Goal: Task Accomplishment & Management: Complete application form

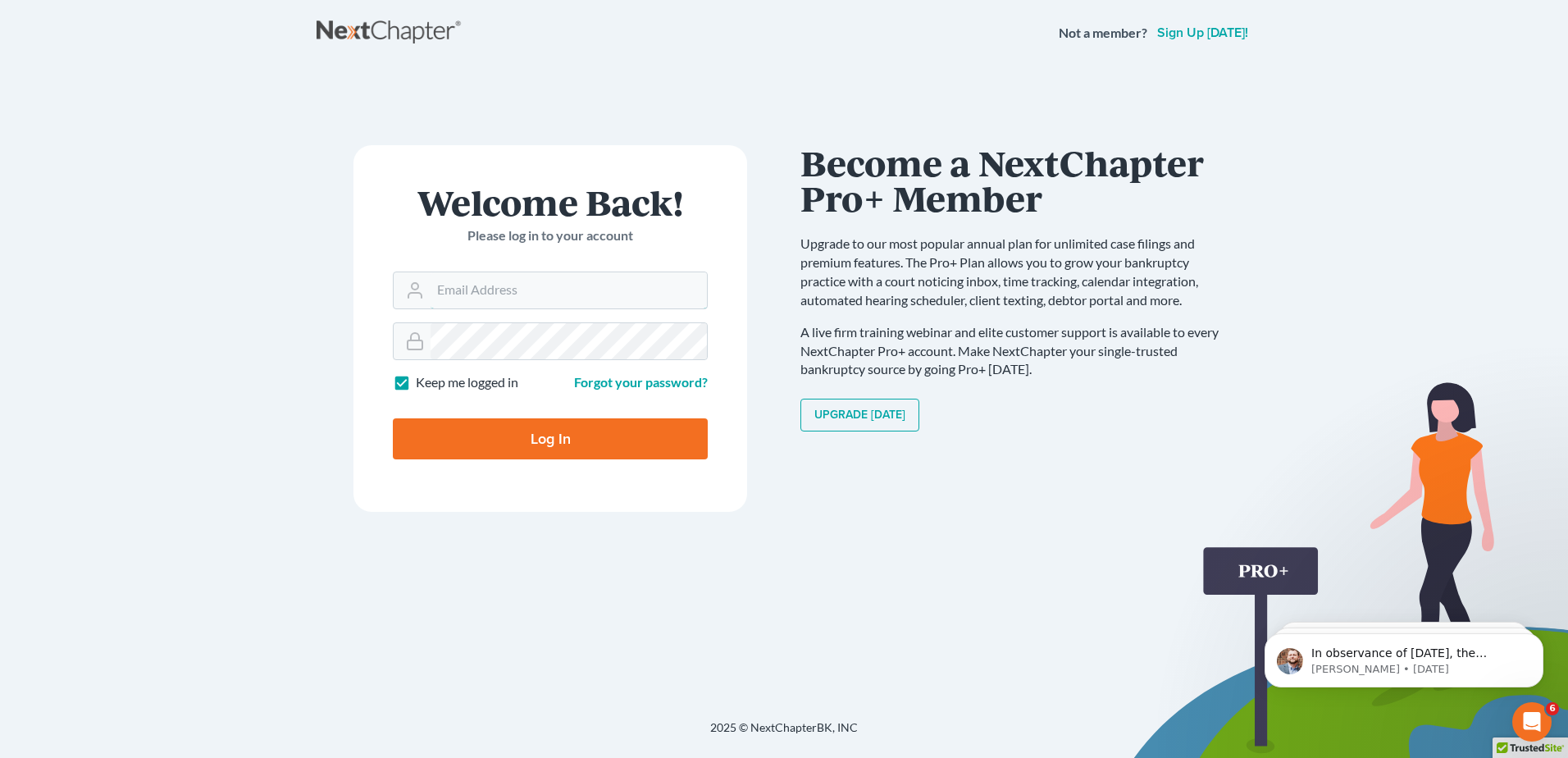
type input "[EMAIL_ADDRESS][DOMAIN_NAME]"
click at [570, 446] on input "Log In" at bounding box center [550, 439] width 315 height 41
type input "Thinking..."
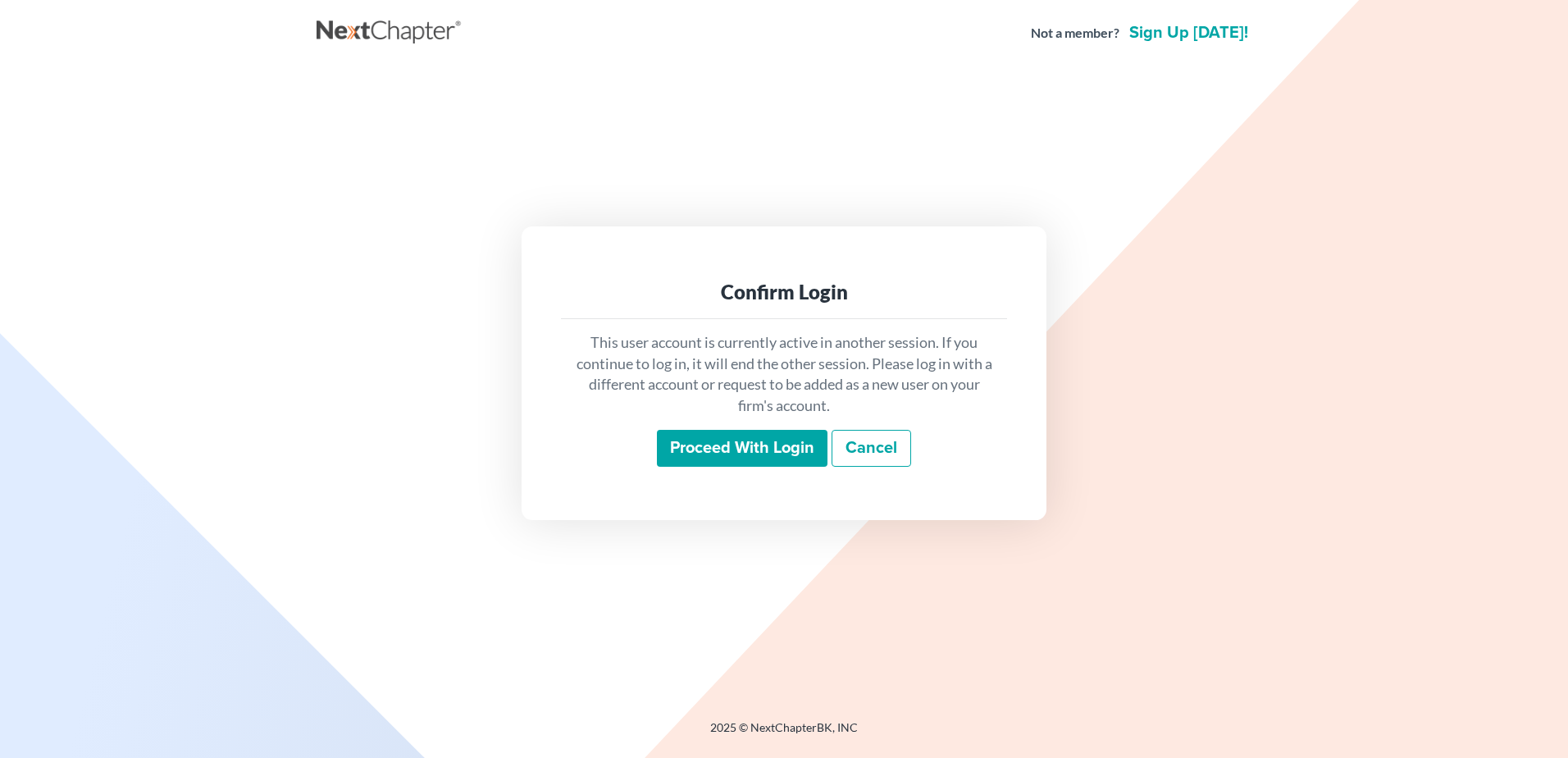
click at [709, 433] on input "Proceed with login" at bounding box center [742, 449] width 170 height 38
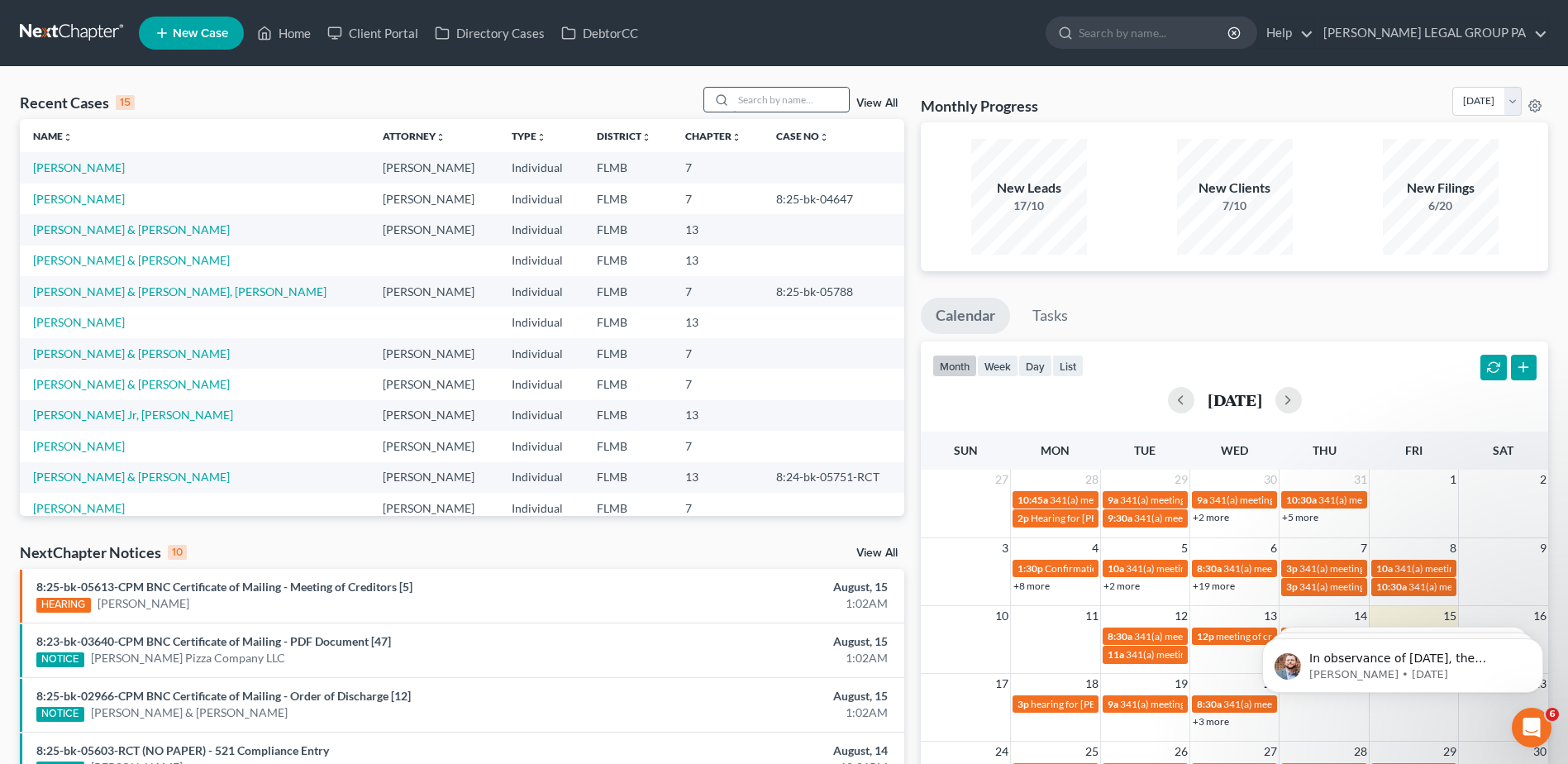
click at [778, 97] on input "search" at bounding box center [791, 99] width 116 height 24
paste input "[PERSON_NAME]"
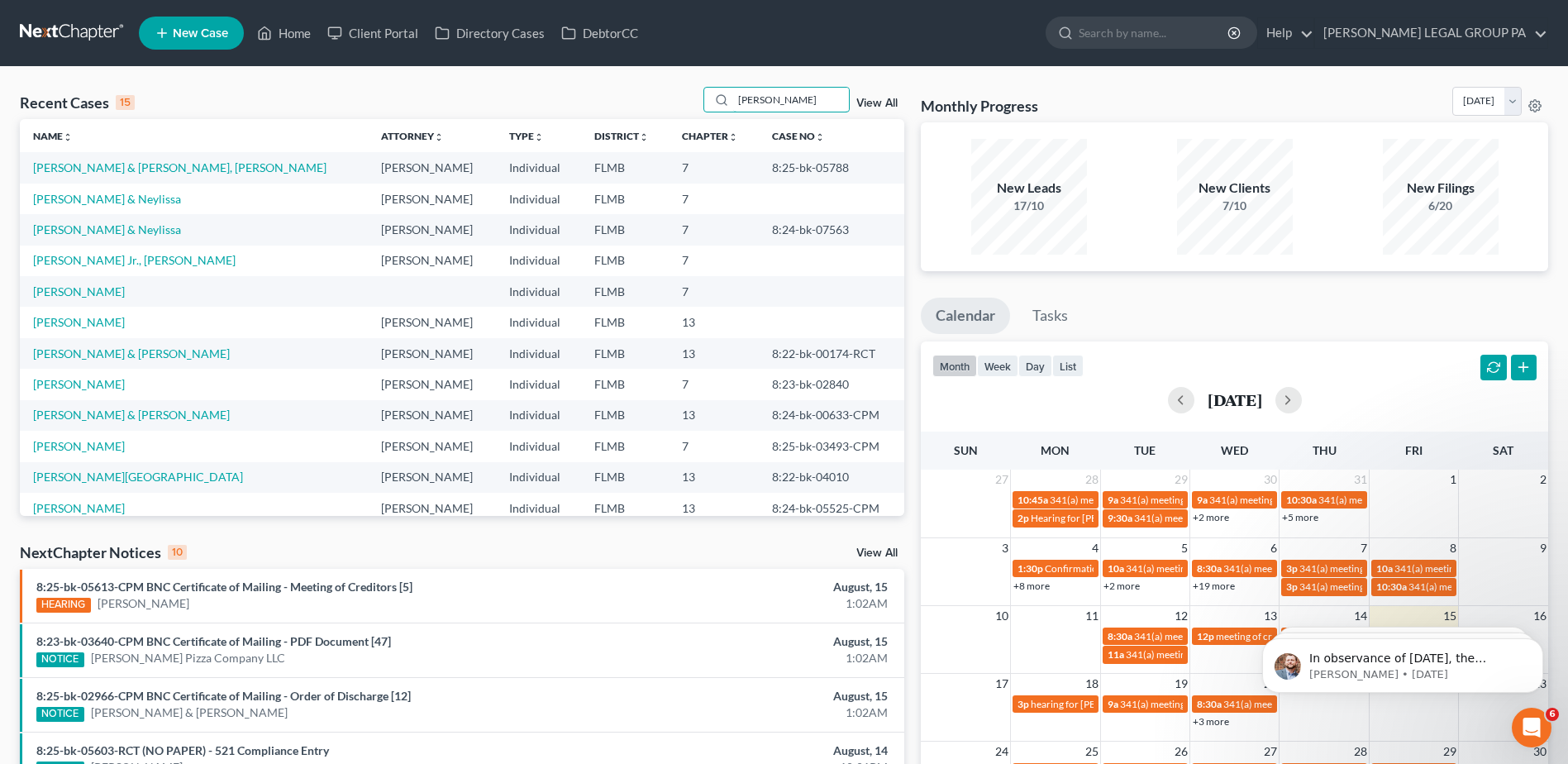
type input "[PERSON_NAME]"
click at [120, 168] on link "[PERSON_NAME] & [PERSON_NAME], [PERSON_NAME]" at bounding box center [180, 167] width 293 height 14
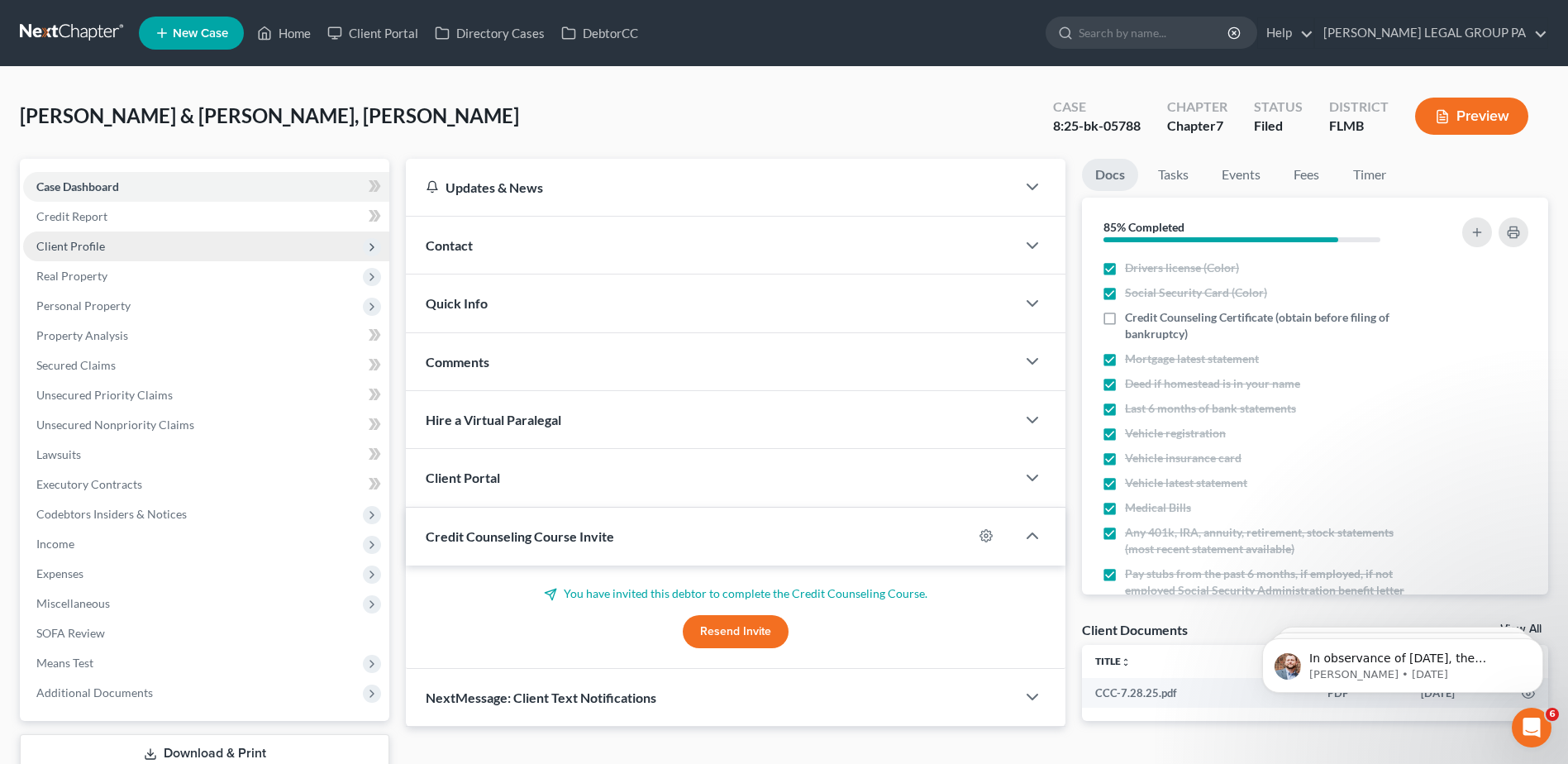
click at [63, 239] on span "Client Profile" at bounding box center [71, 246] width 68 height 14
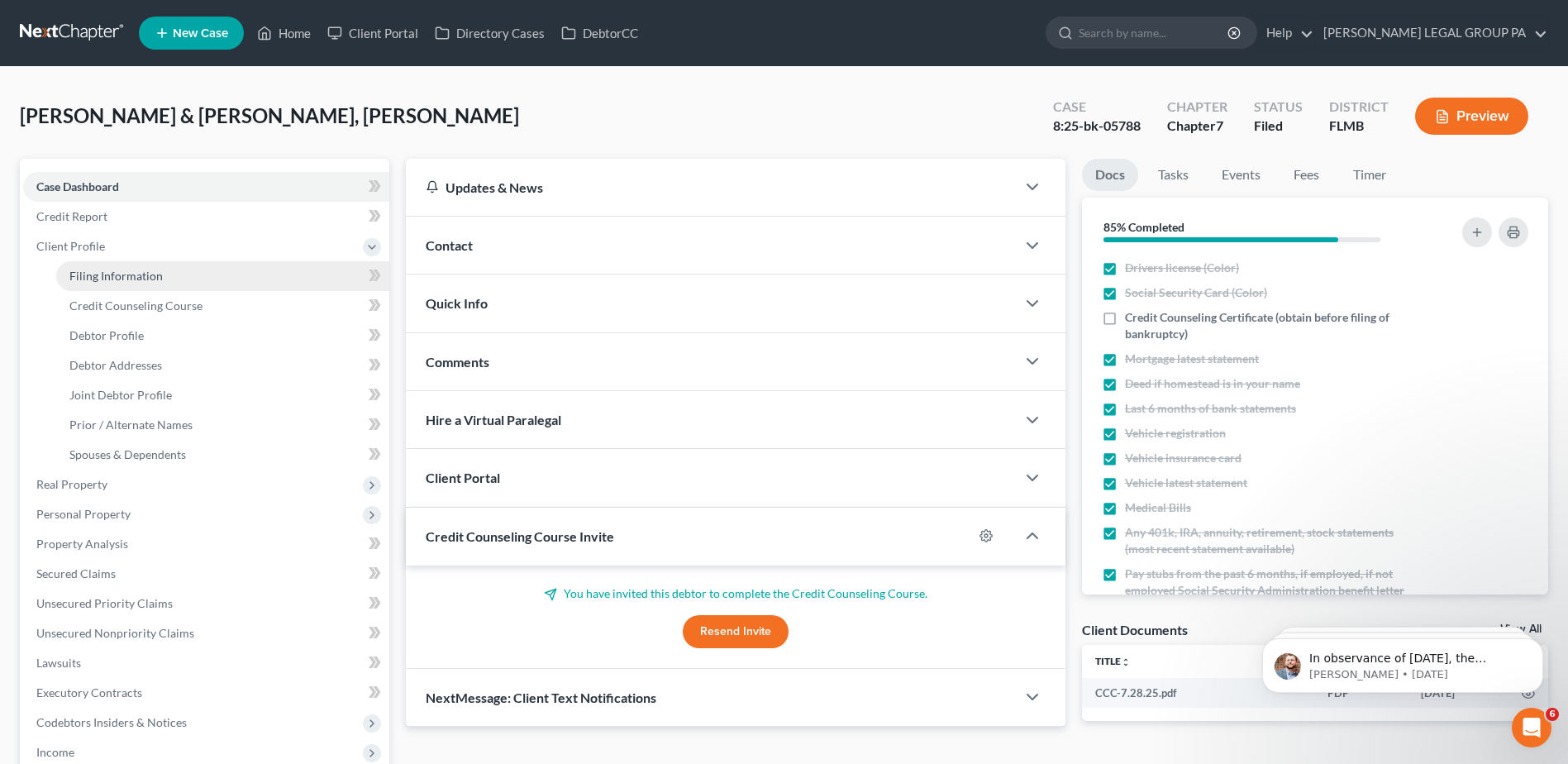
click at [117, 277] on span "Filing Information" at bounding box center [116, 275] width 93 height 14
select select "1"
select select "0"
select select "15"
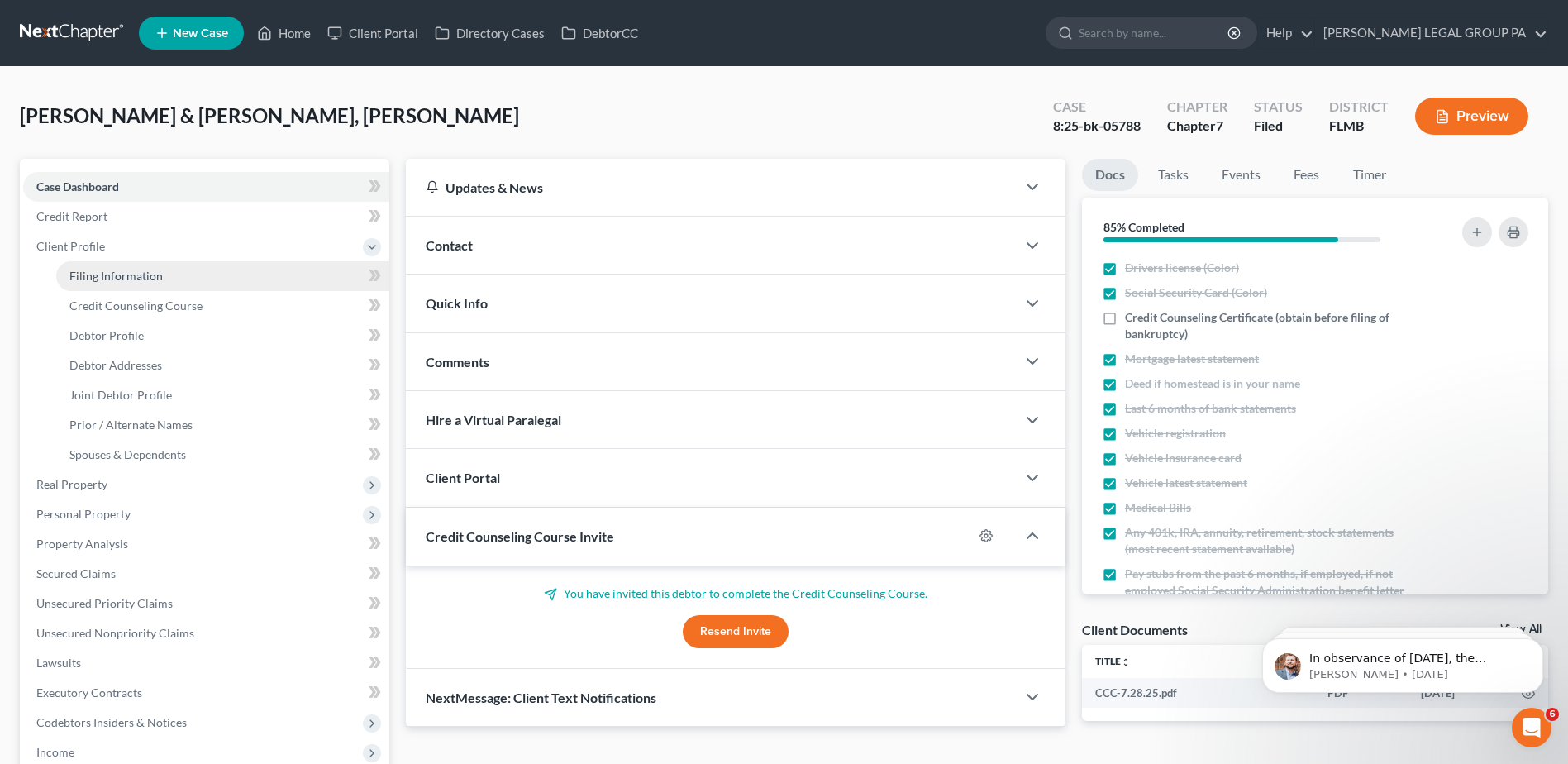
select select "9"
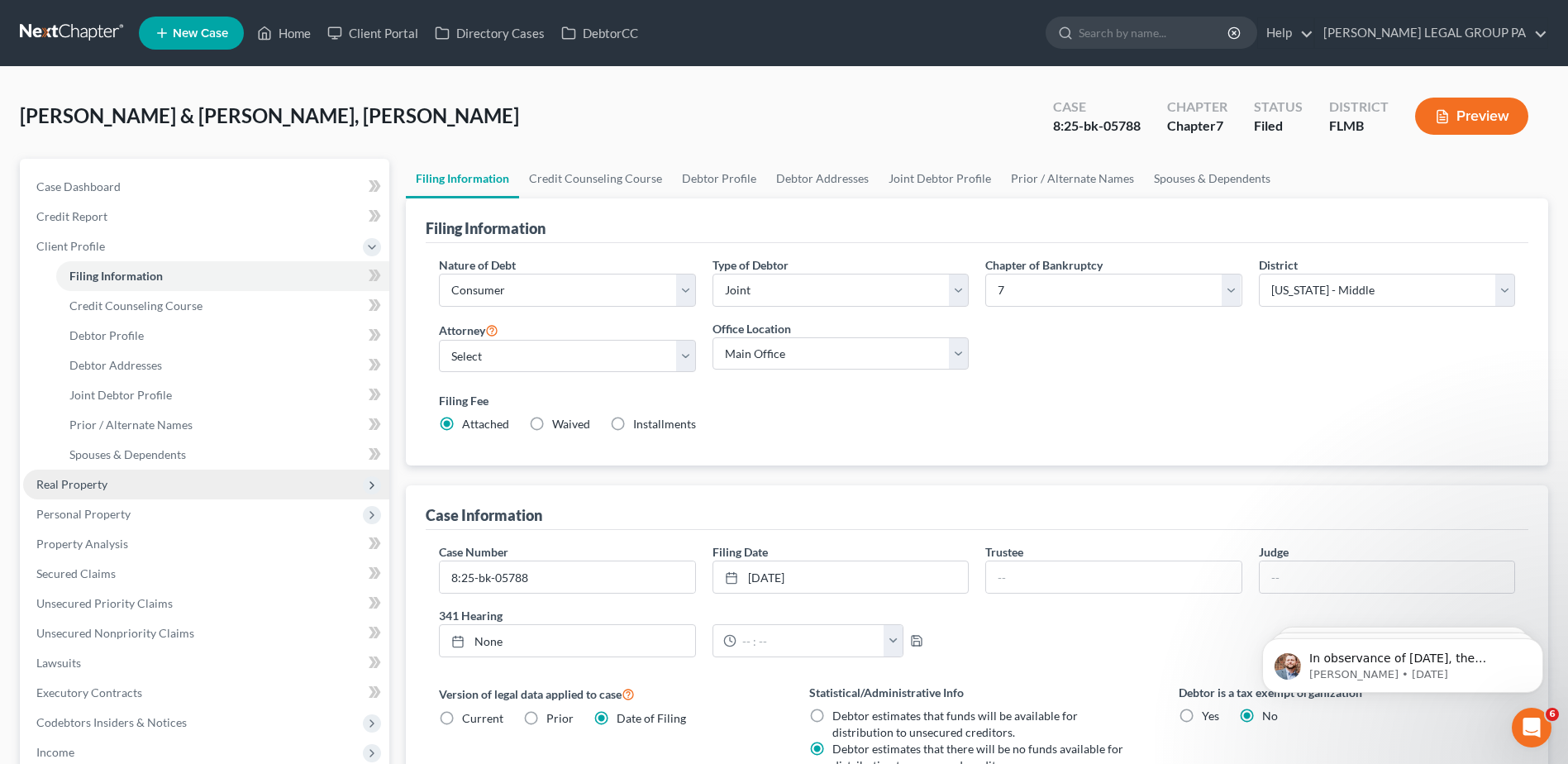
click at [54, 486] on span "Real Property" at bounding box center [72, 484] width 71 height 14
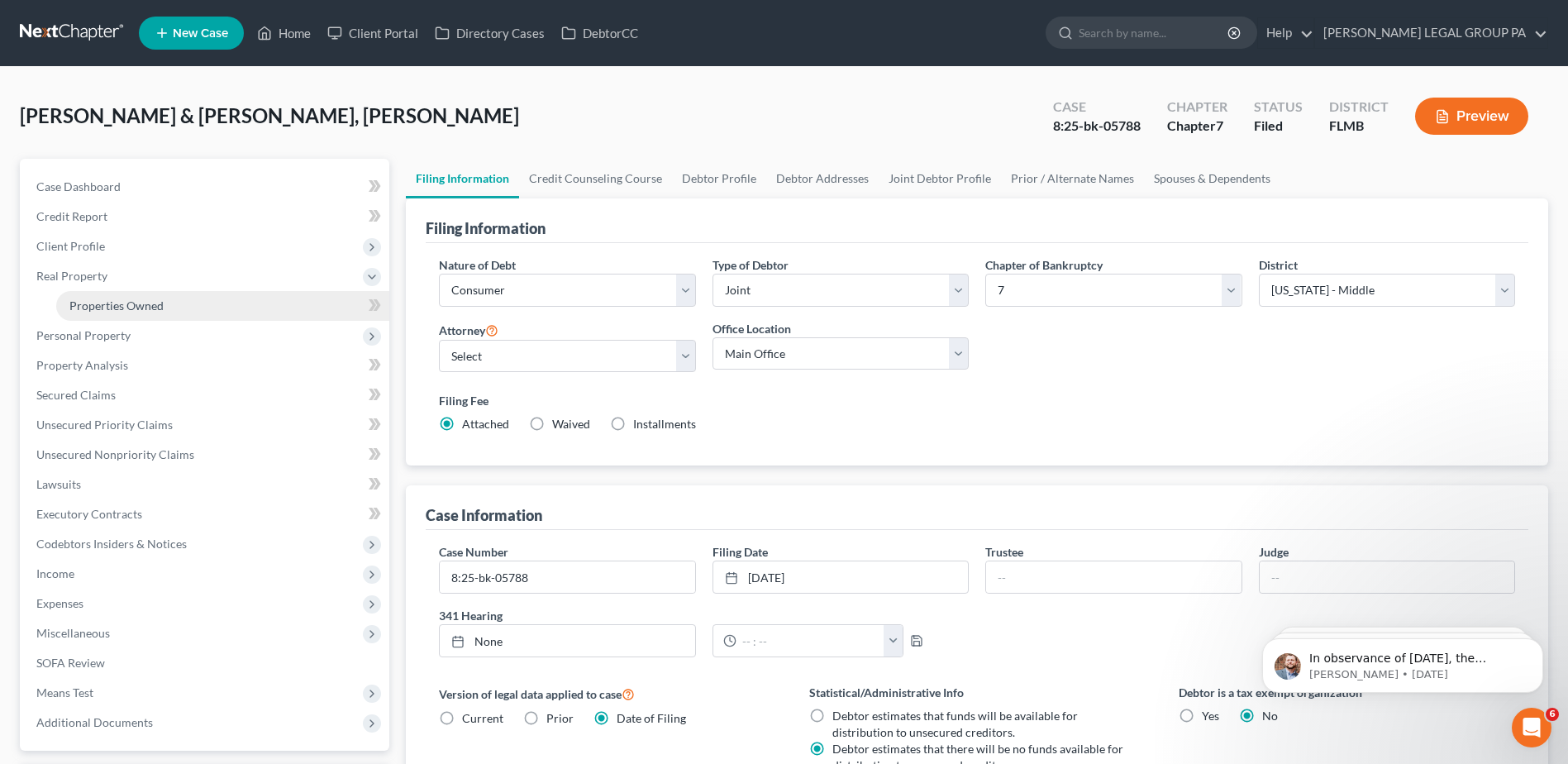
click at [92, 307] on span "Properties Owned" at bounding box center [116, 305] width 94 height 14
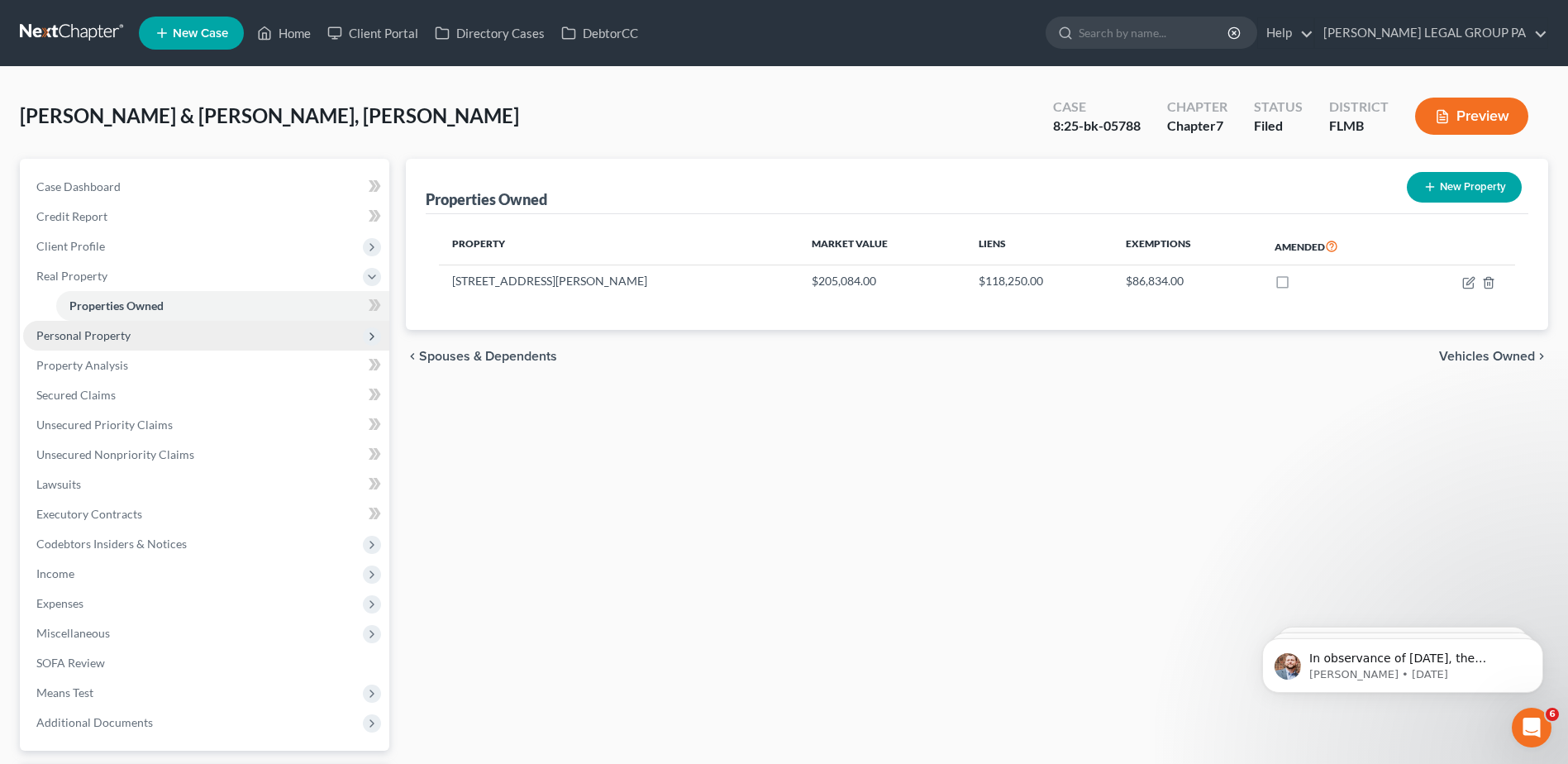
click at [78, 333] on span "Personal Property" at bounding box center [83, 335] width 94 height 14
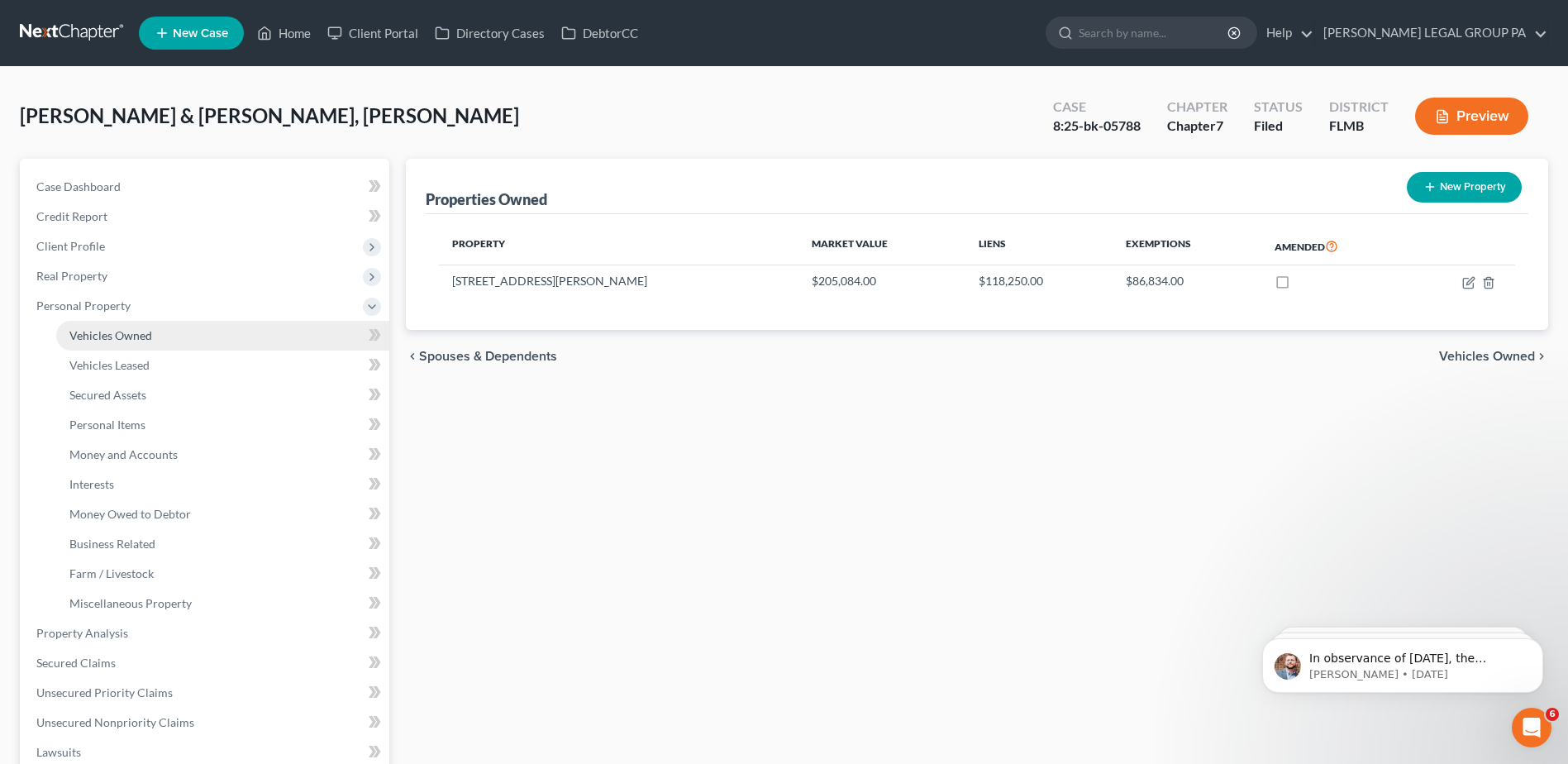
click at [95, 341] on span "Vehicles Owned" at bounding box center [110, 335] width 82 height 14
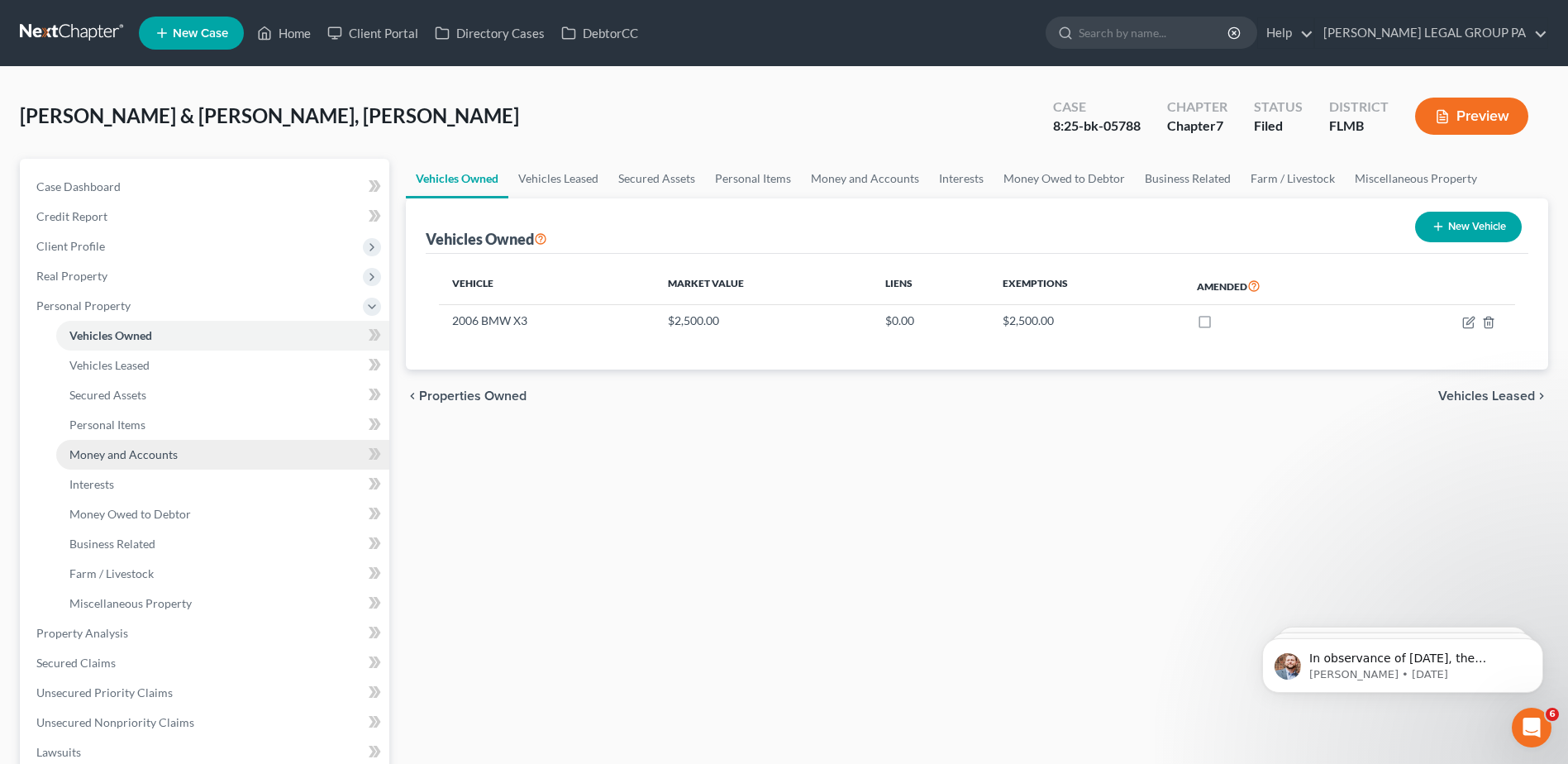
click at [127, 458] on span "Money and Accounts" at bounding box center [123, 454] width 108 height 14
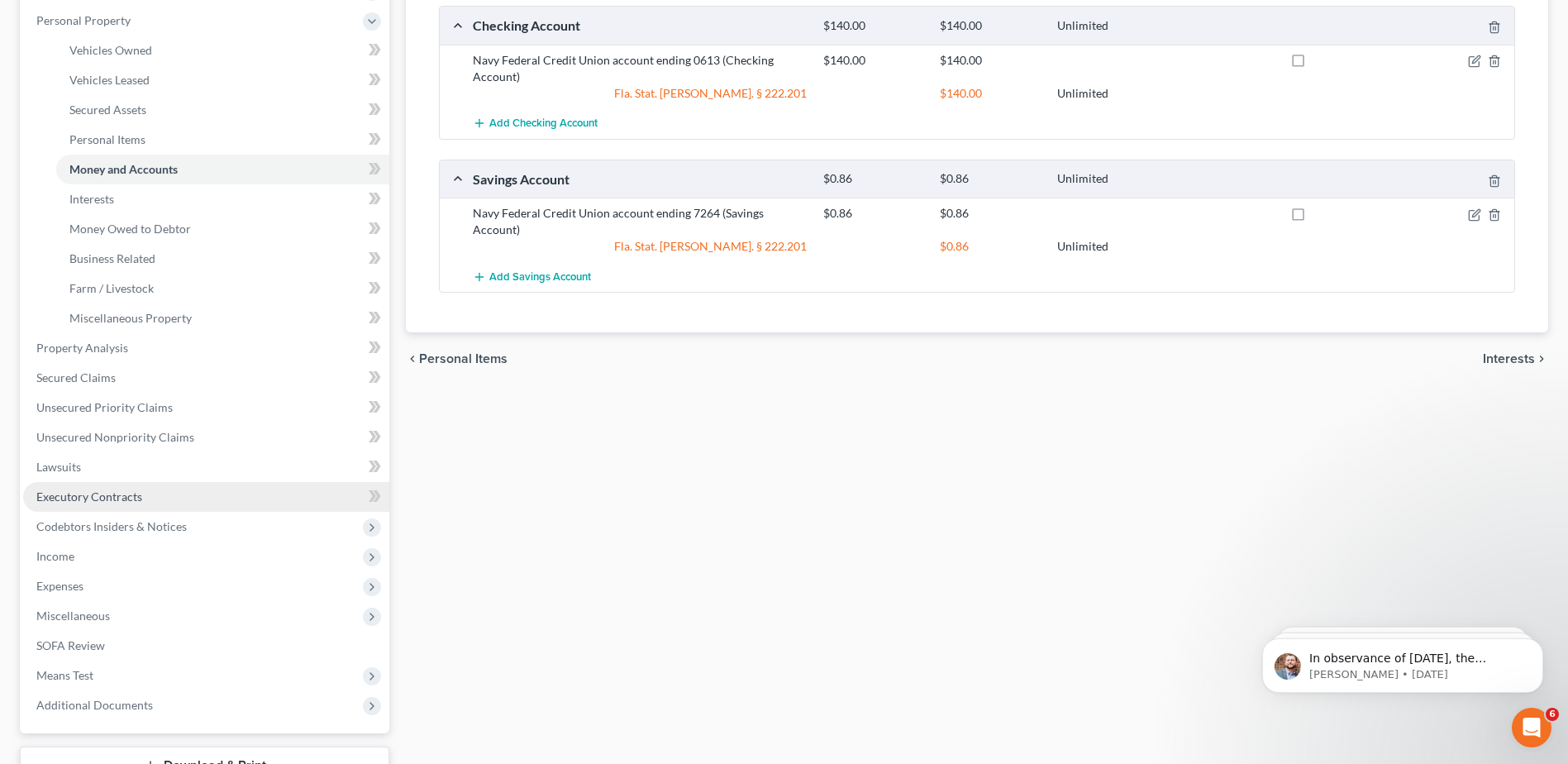
scroll to position [331, 0]
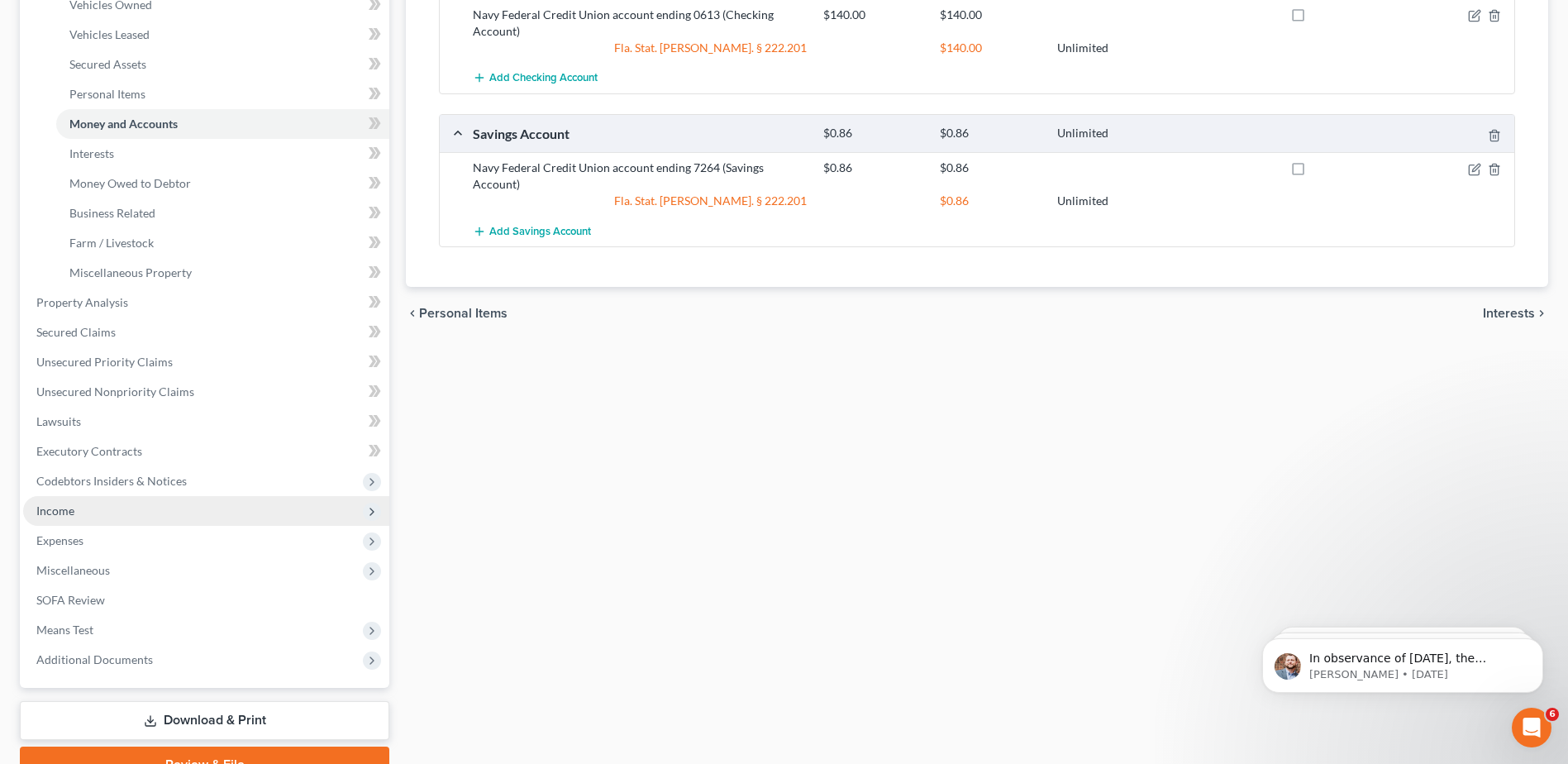
click at [61, 508] on span "Income" at bounding box center [56, 510] width 38 height 14
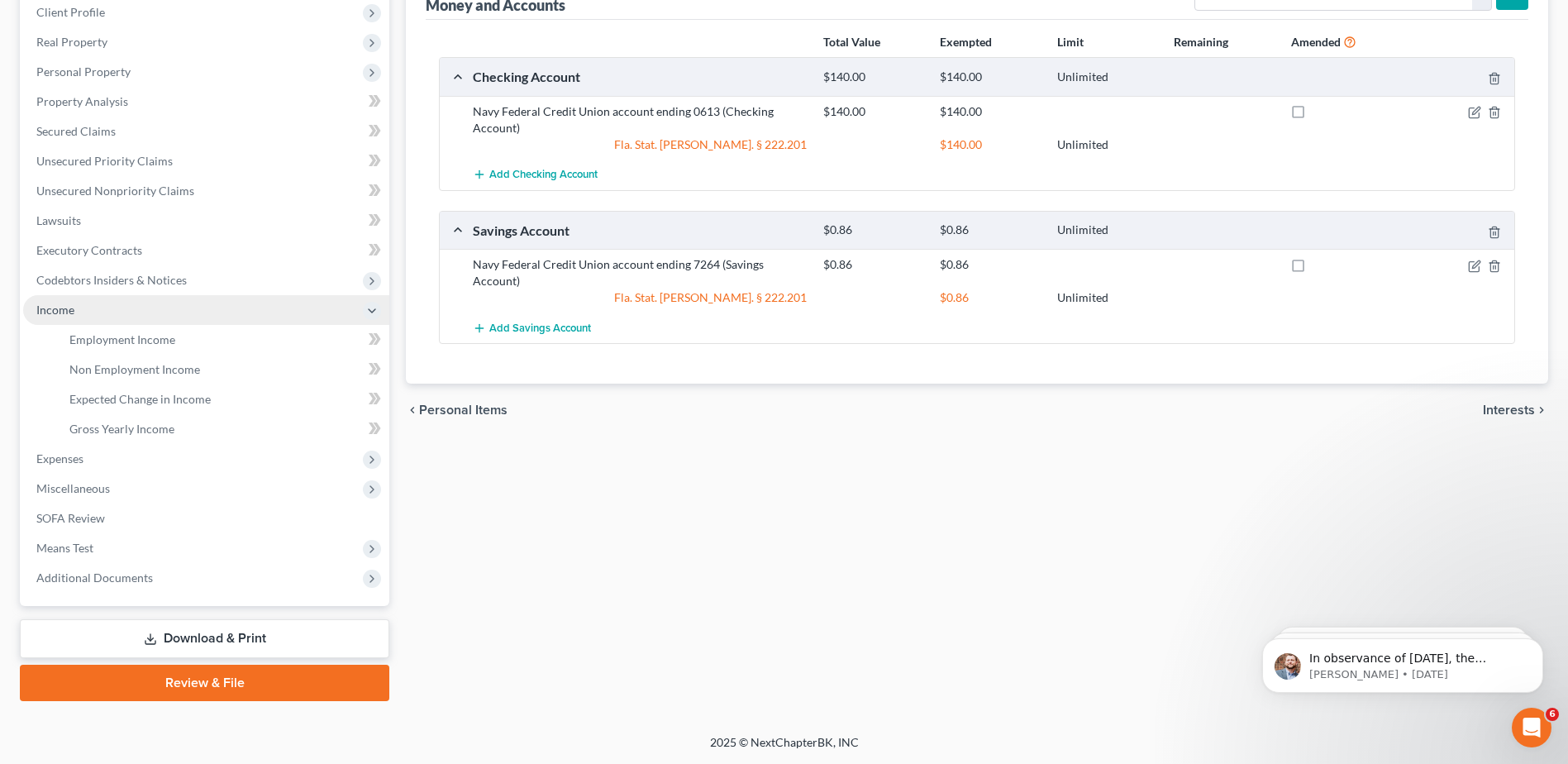
scroll to position [234, 0]
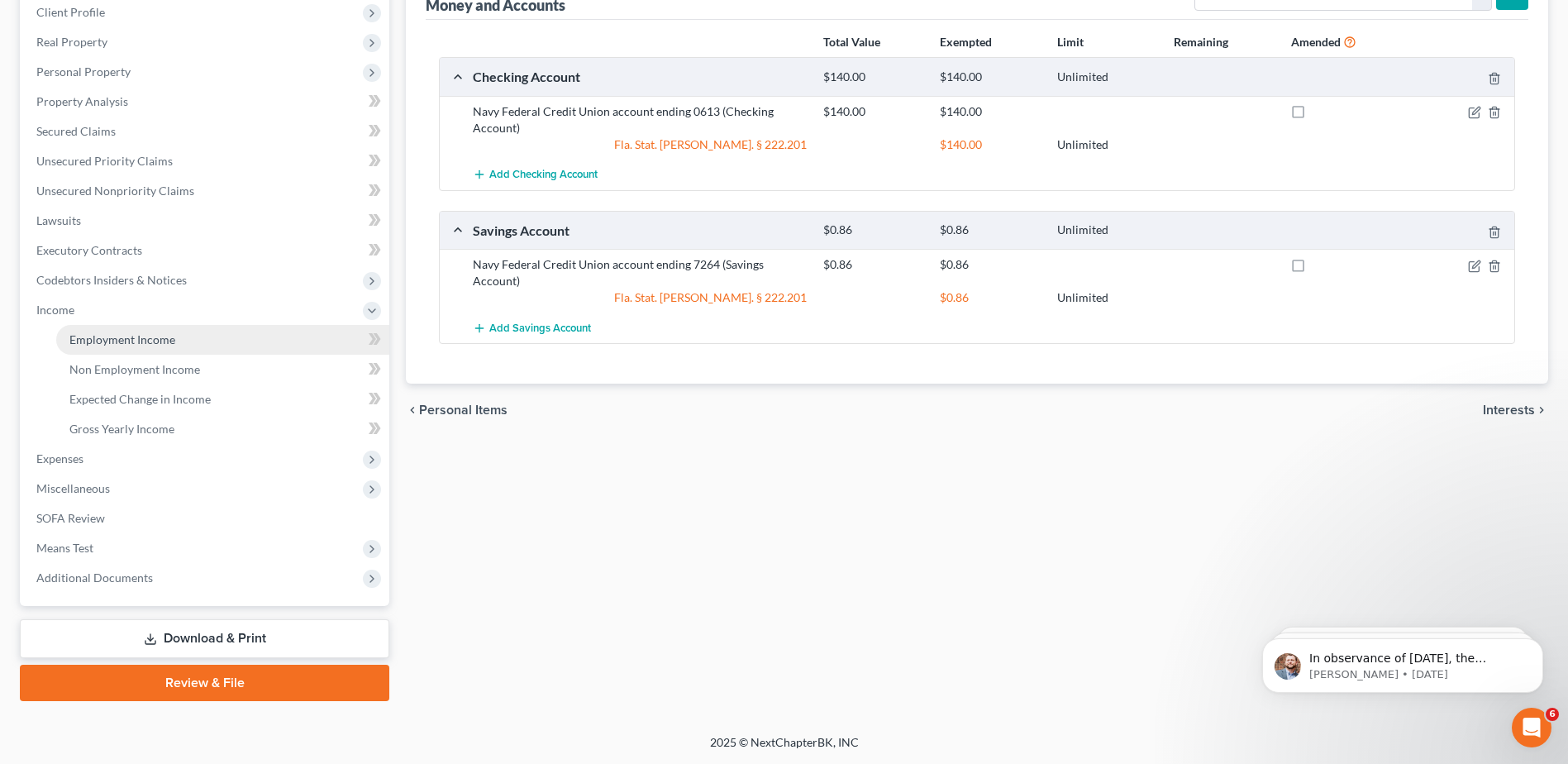
click at [95, 338] on span "Employment Income" at bounding box center [122, 339] width 106 height 14
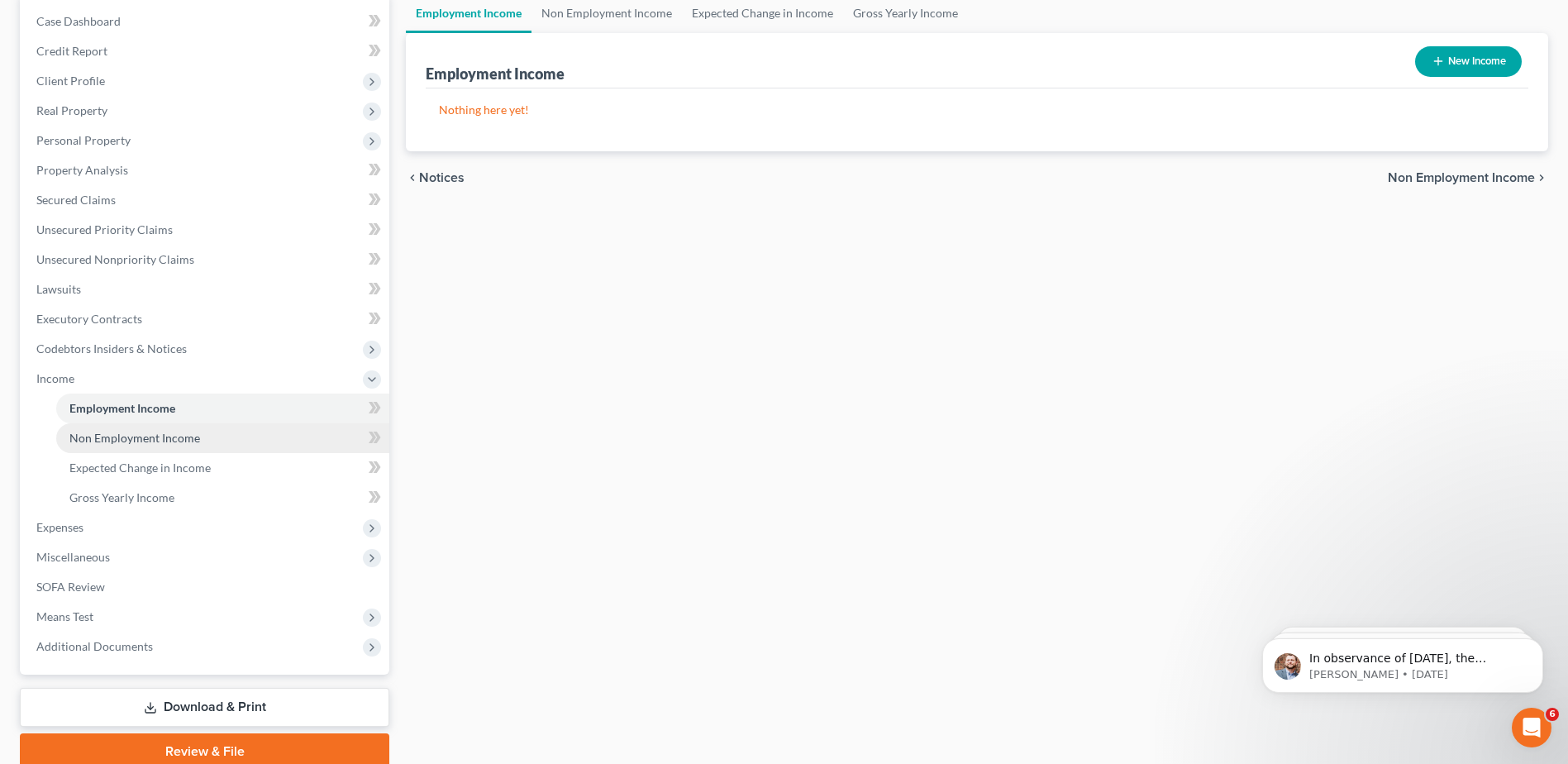
click at [121, 442] on span "Non Employment Income" at bounding box center [134, 437] width 131 height 14
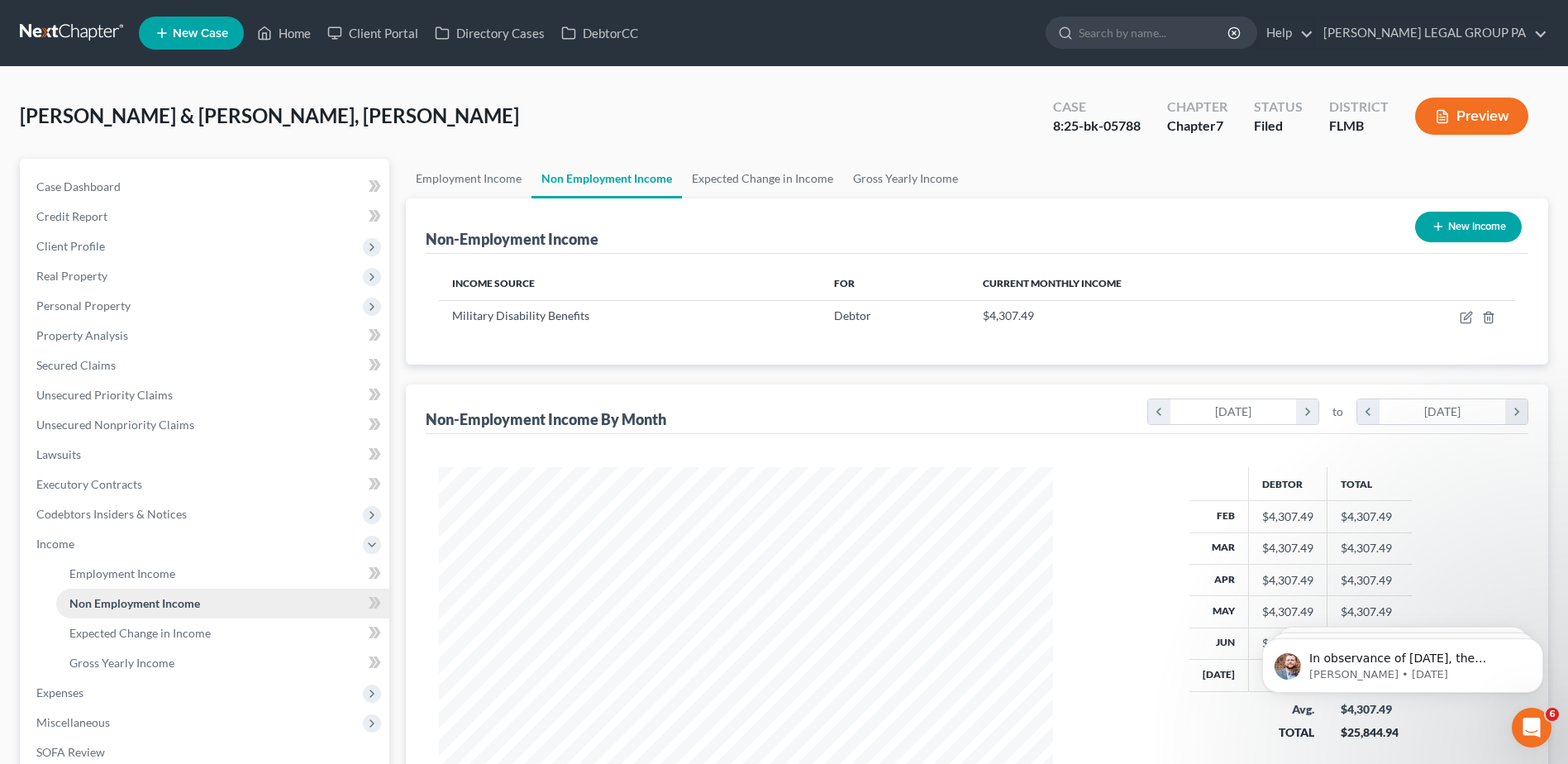
scroll to position [307, 647]
